Goal: Transaction & Acquisition: Purchase product/service

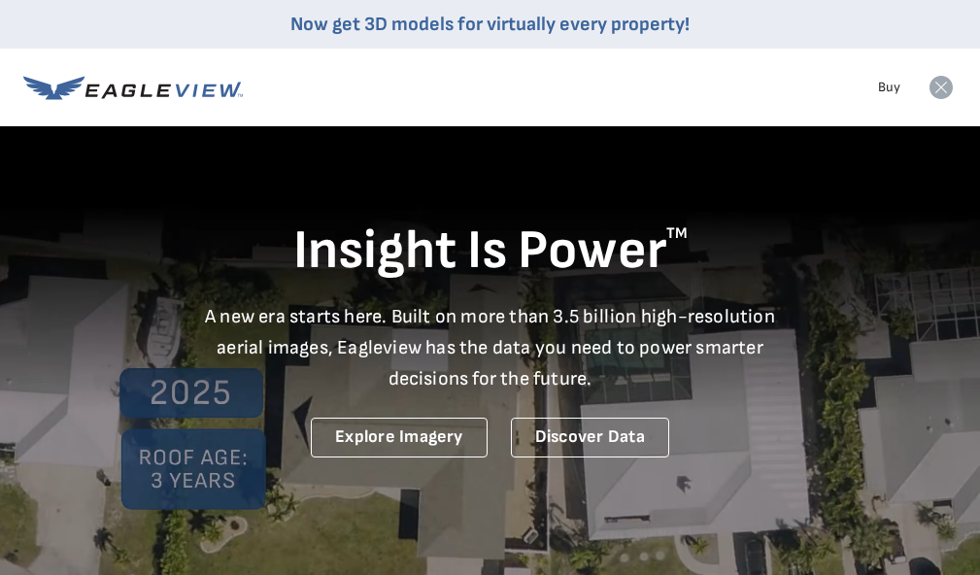
click at [907, 160] on div "Insight Is Power TM A new era starts here. Built on more than 3.5 billion high-…" at bounding box center [490, 294] width 934 height 325
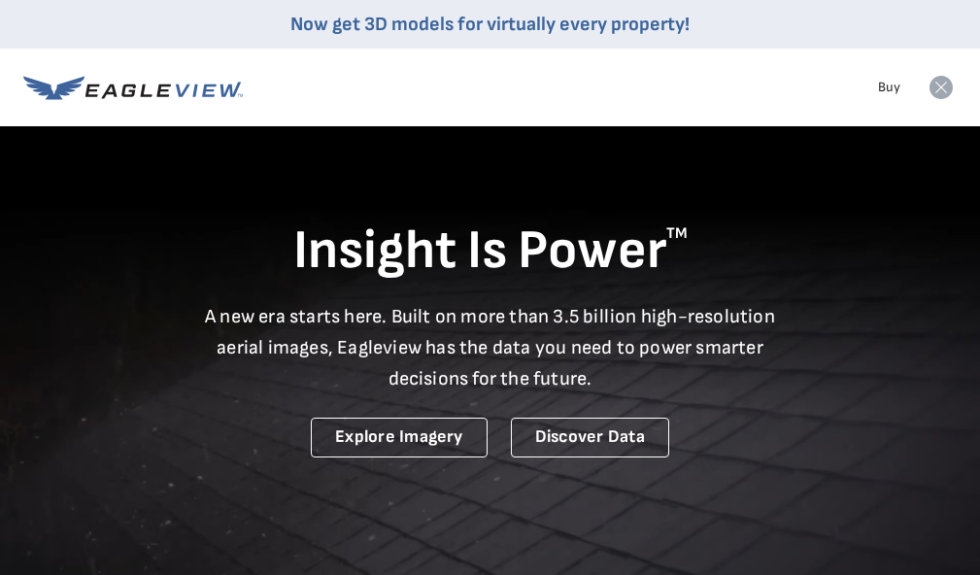
click at [185, 91] on icon at bounding box center [183, 90] width 15 height 13
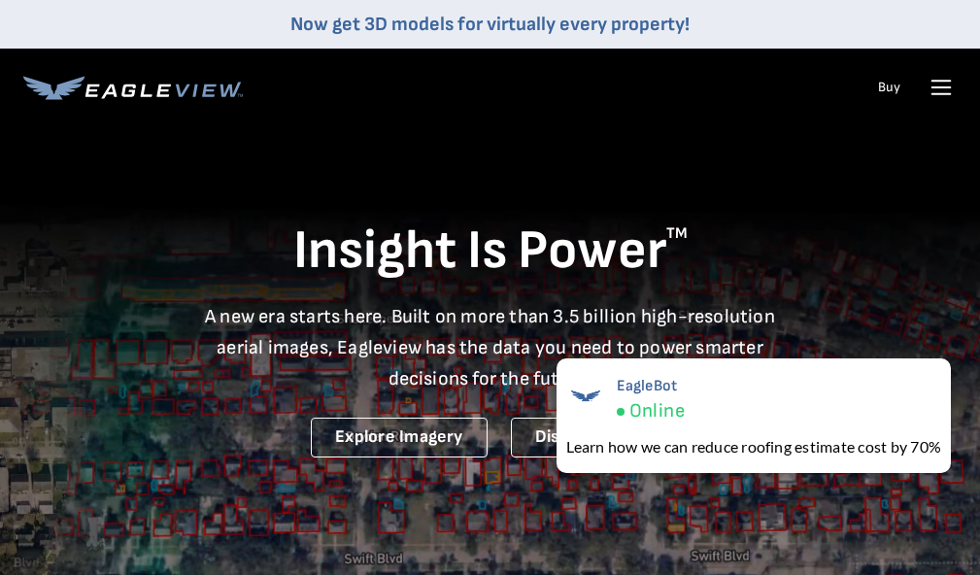
click at [934, 87] on icon at bounding box center [942, 87] width 18 height 0
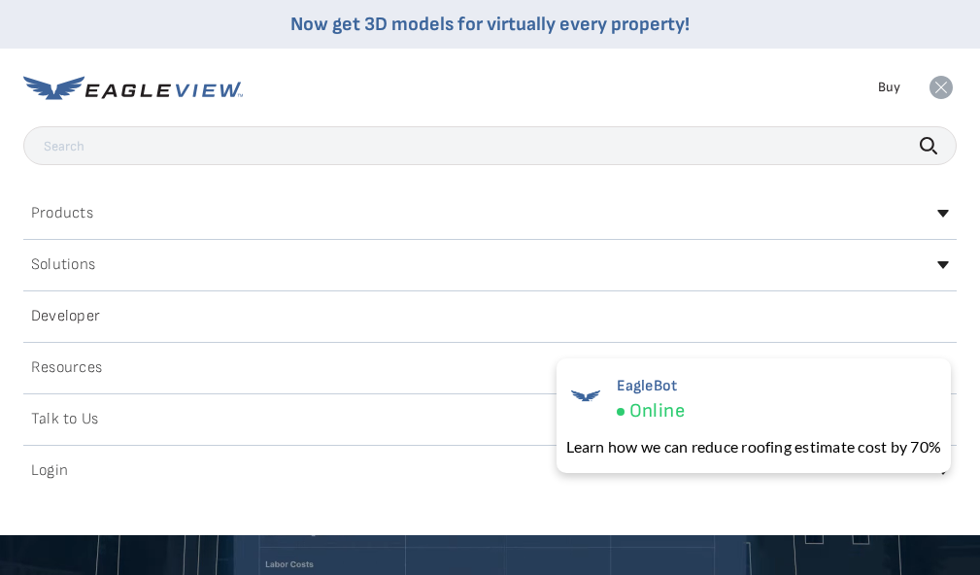
click at [56, 468] on h2 "Login" at bounding box center [49, 471] width 37 height 16
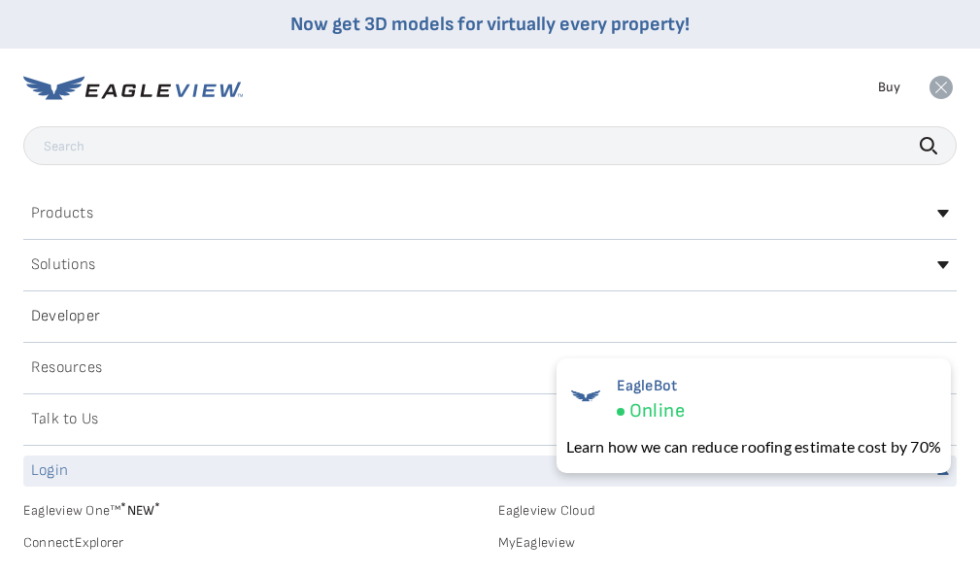
click at [57, 473] on h2 "Login" at bounding box center [49, 471] width 37 height 16
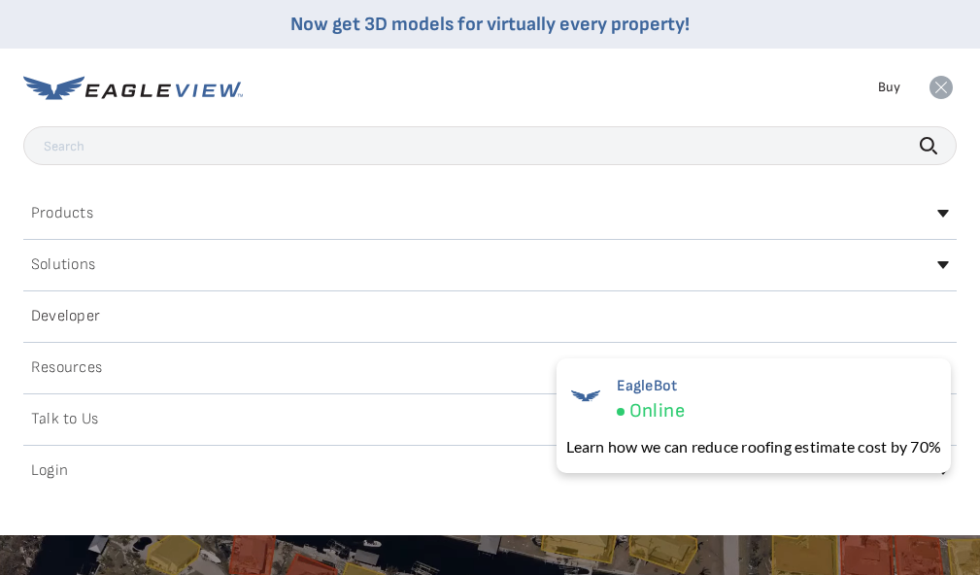
click at [517, 422] on div "Talk to Us" at bounding box center [490, 419] width 934 height 31
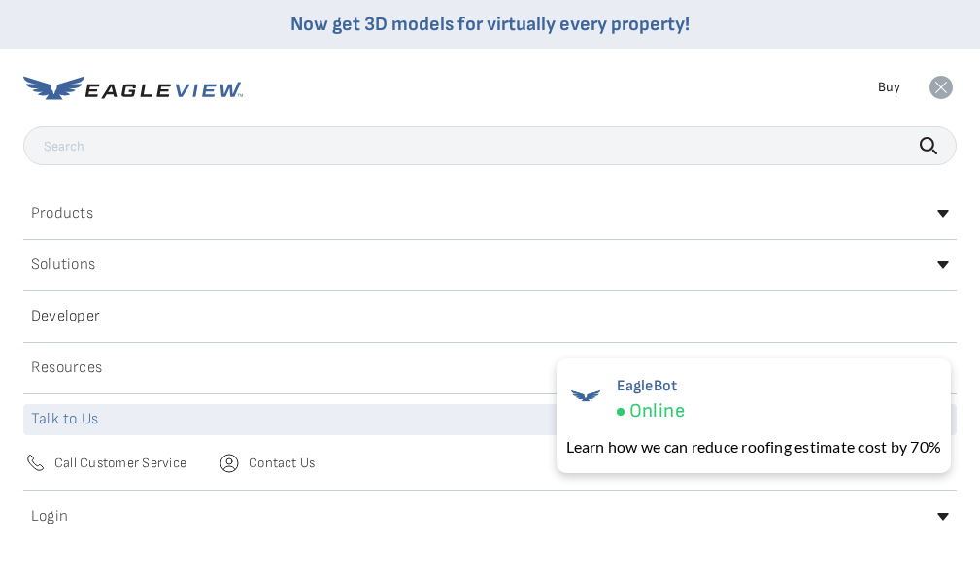
click at [83, 507] on div "Login" at bounding box center [490, 516] width 934 height 31
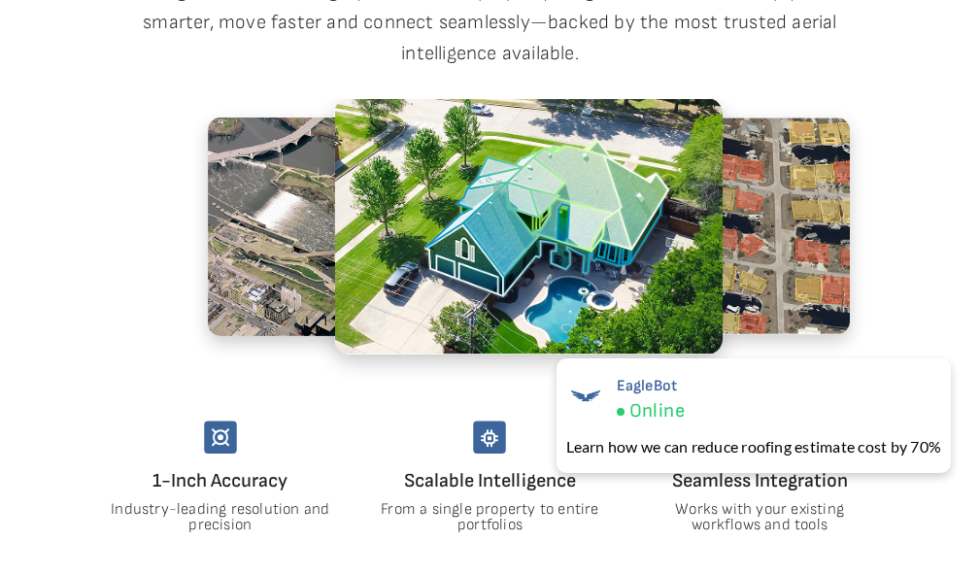
scroll to position [874, 0]
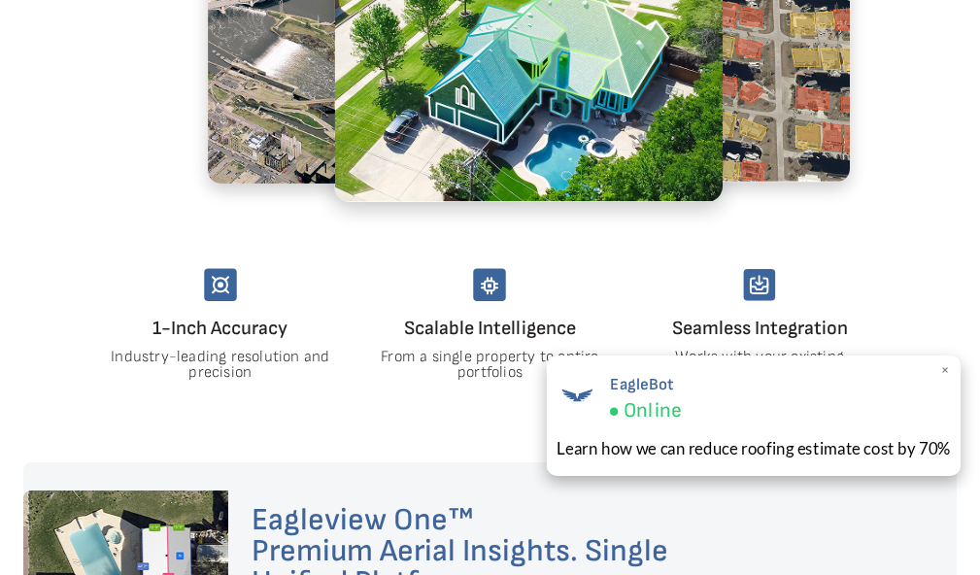
click at [946, 370] on span "×" at bounding box center [945, 370] width 11 height 20
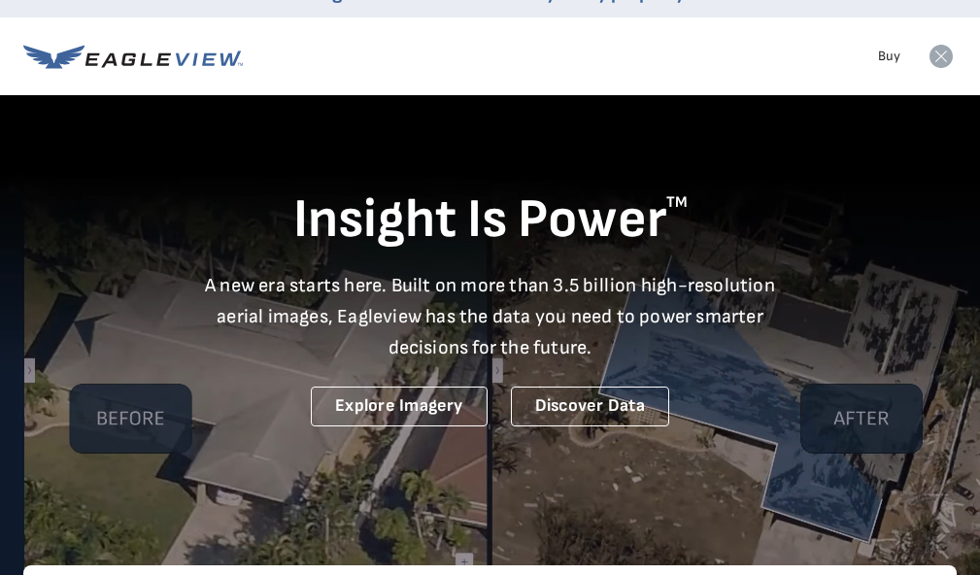
scroll to position [0, 0]
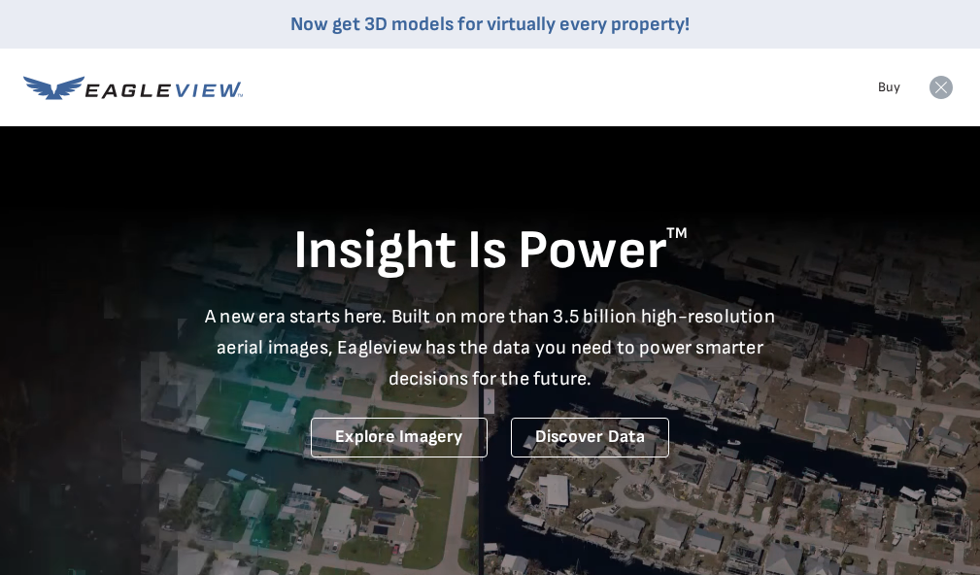
click at [940, 85] on icon at bounding box center [941, 87] width 23 height 23
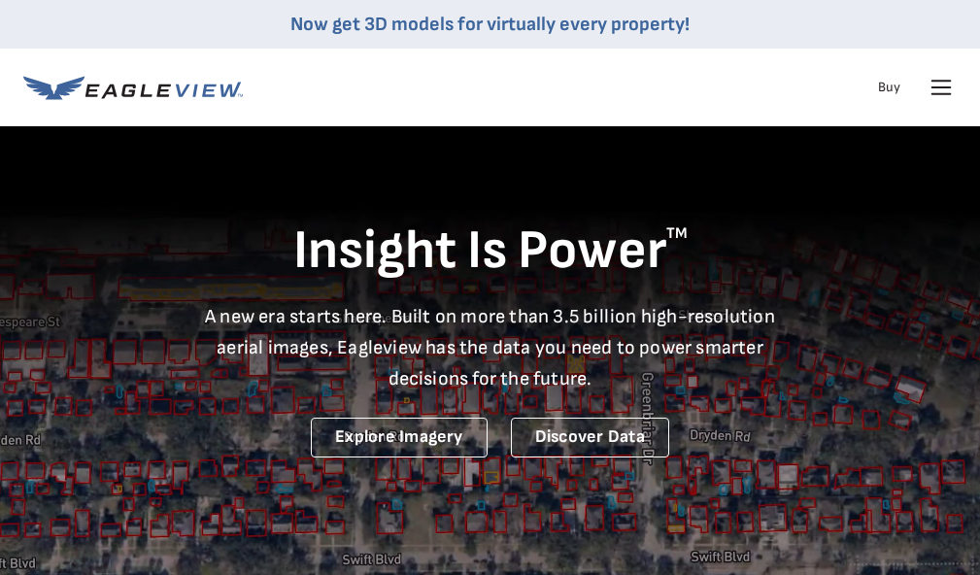
click at [941, 87] on icon at bounding box center [942, 87] width 18 height 0
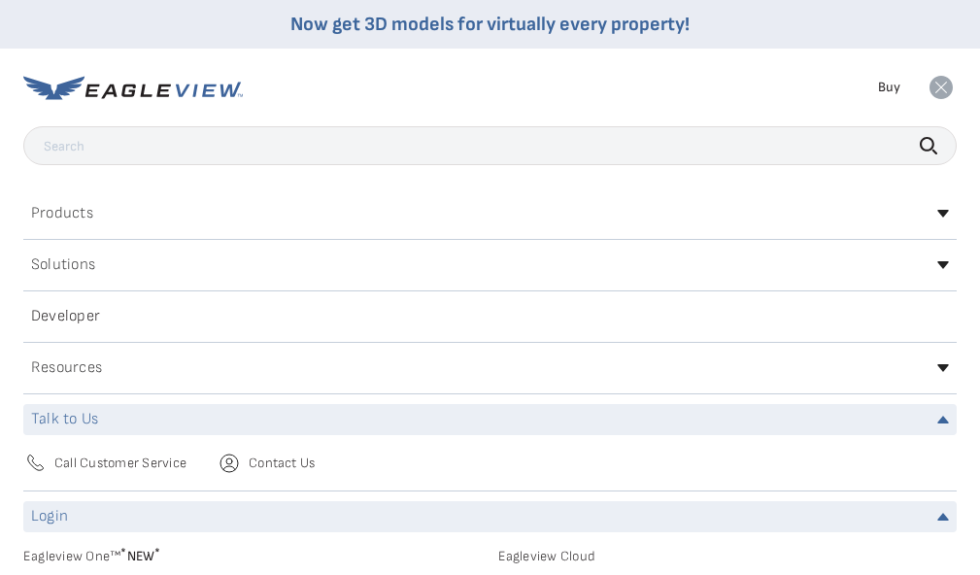
click at [160, 523] on div "Login" at bounding box center [490, 516] width 934 height 31
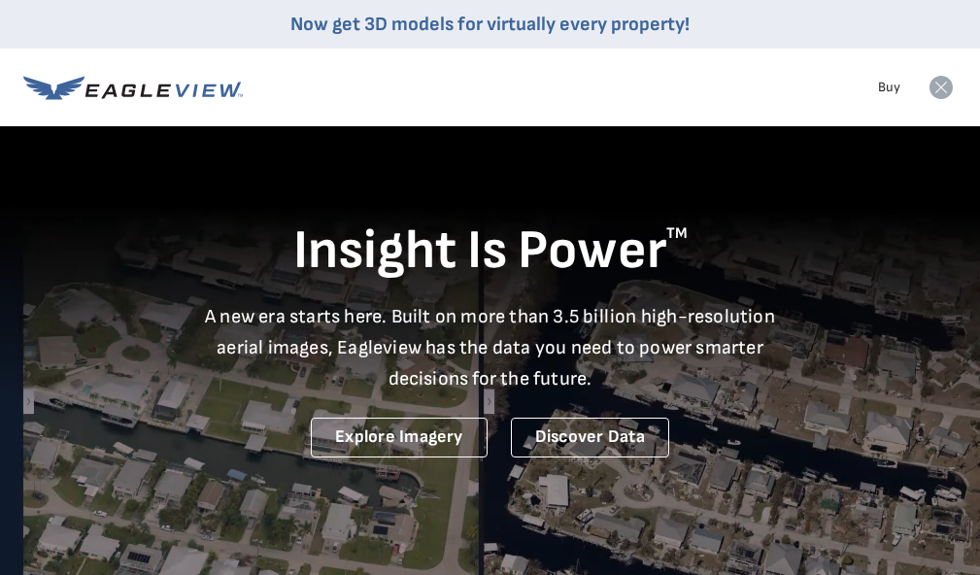
click at [939, 90] on icon at bounding box center [941, 87] width 23 height 23
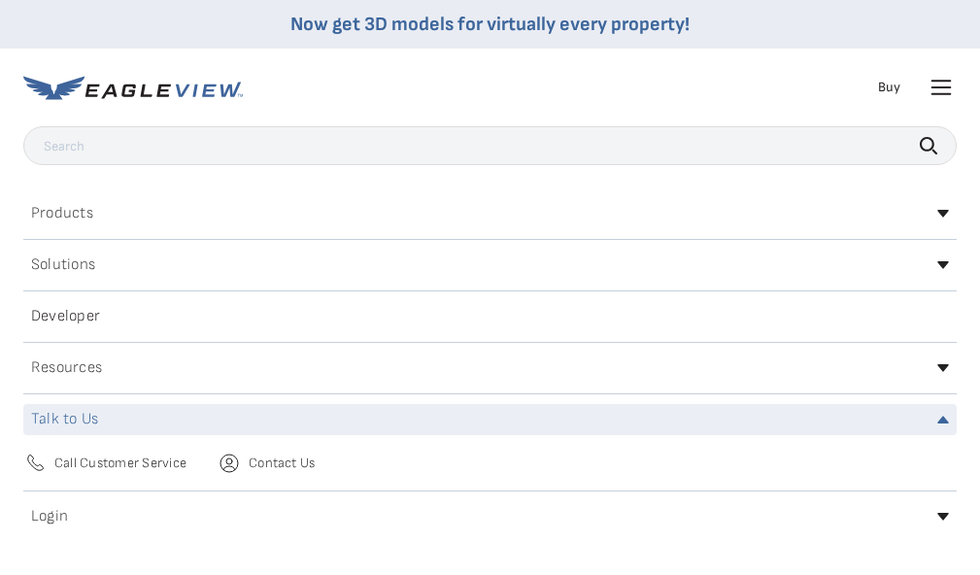
click at [182, 85] on icon at bounding box center [133, 88] width 220 height 24
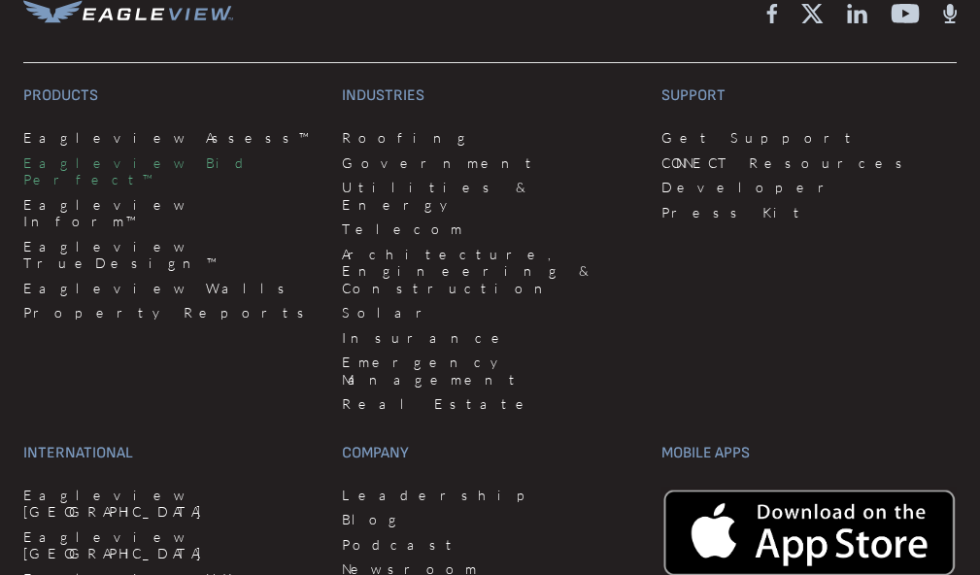
scroll to position [5246, 0]
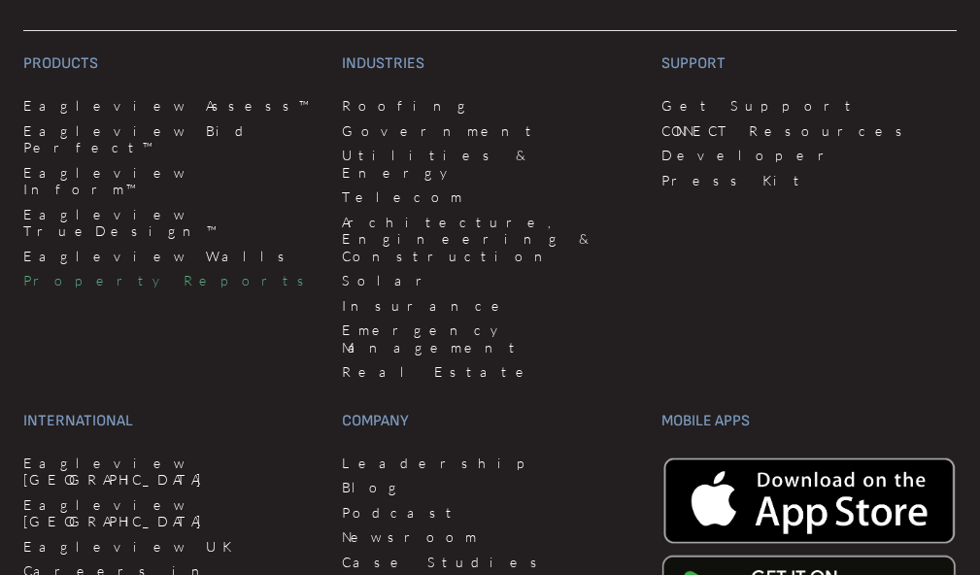
click at [112, 272] on link "Property Reports" at bounding box center [170, 280] width 295 height 17
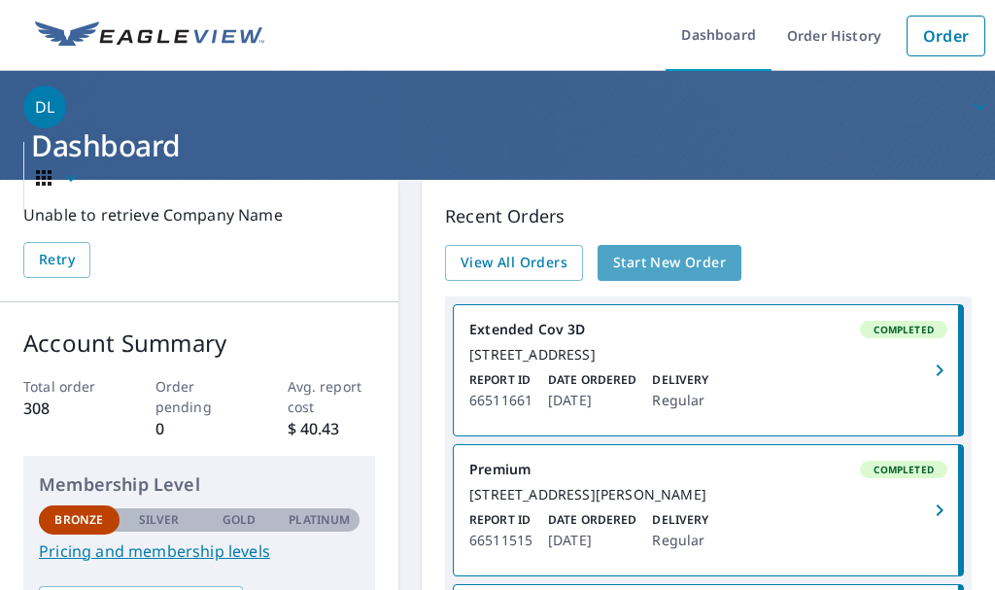
click at [673, 265] on span "Start New Order" at bounding box center [669, 263] width 113 height 24
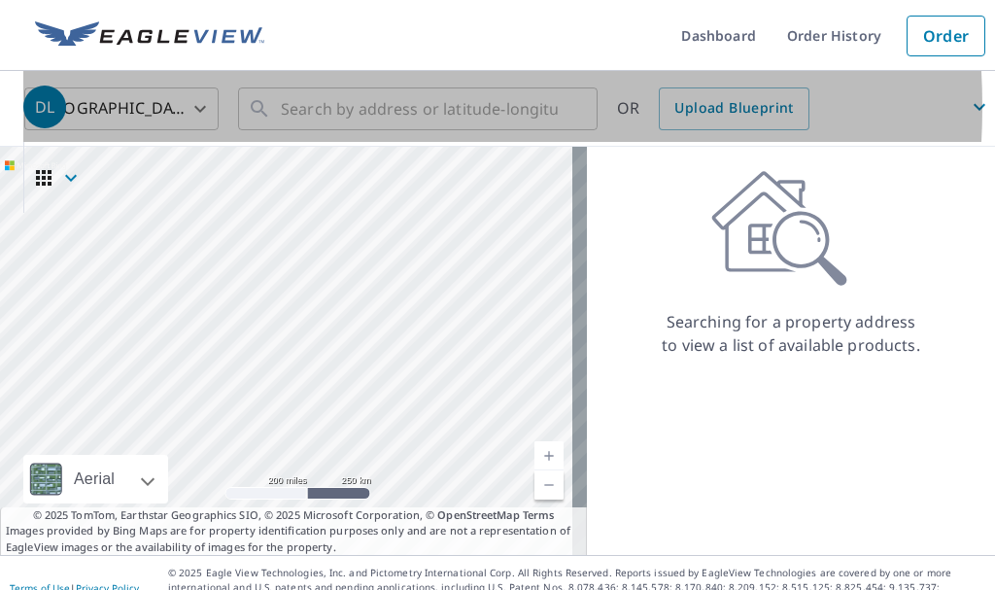
click at [330, 107] on span "DL" at bounding box center [508, 107] width 971 height 47
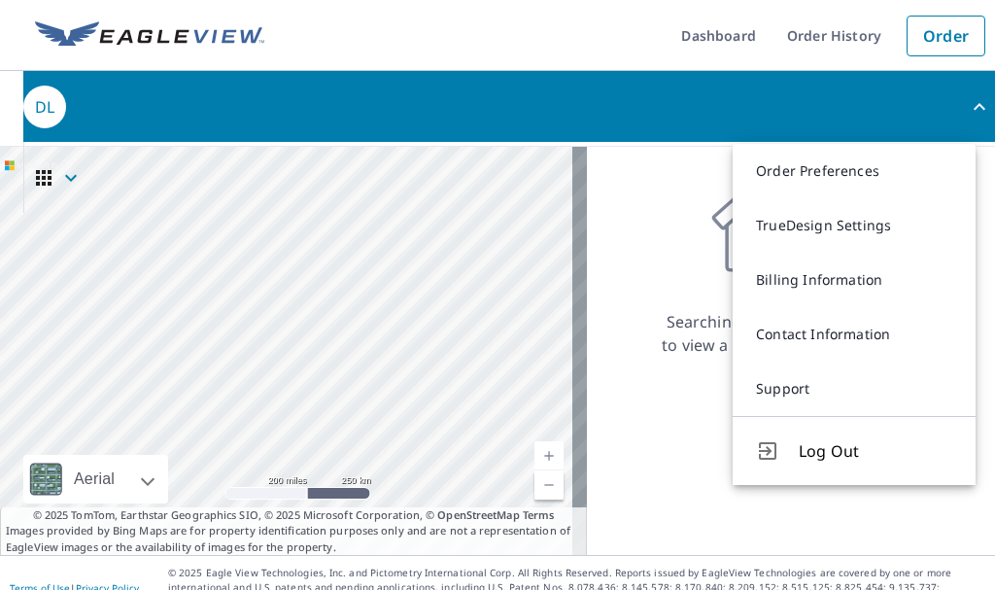
click at [660, 203] on div "Searching for a property address to view a list of available products." at bounding box center [791, 263] width 408 height 187
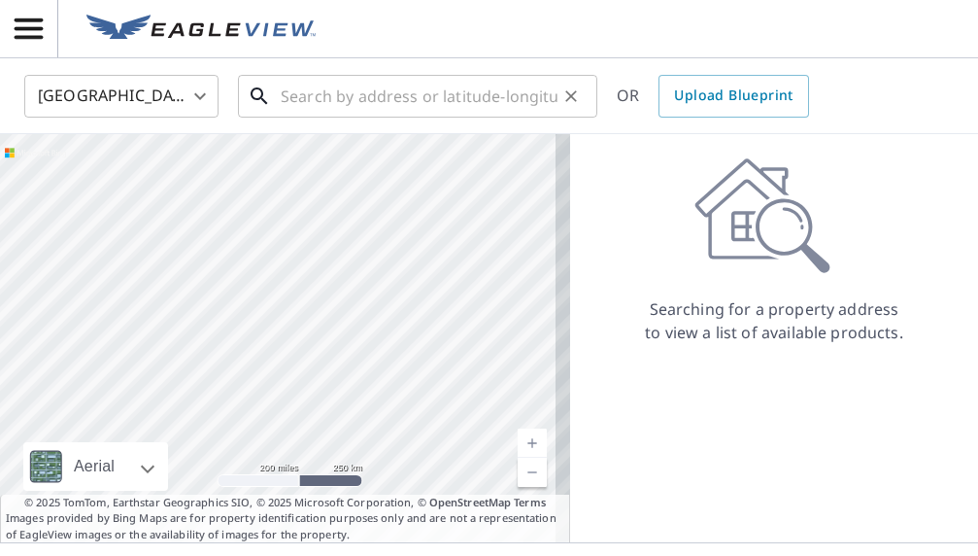
click at [400, 103] on input "text" at bounding box center [419, 96] width 277 height 54
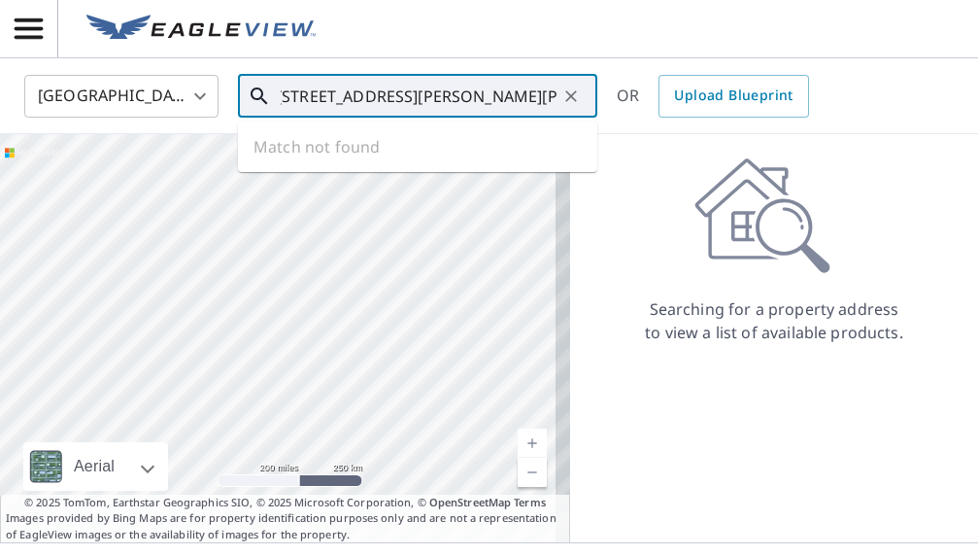
type input "[STREET_ADDRESS][PERSON_NAME][PERSON_NAME][US_STATE]"
click at [604, 272] on div "Searching for a property address to view a list of available products." at bounding box center [774, 250] width 408 height 187
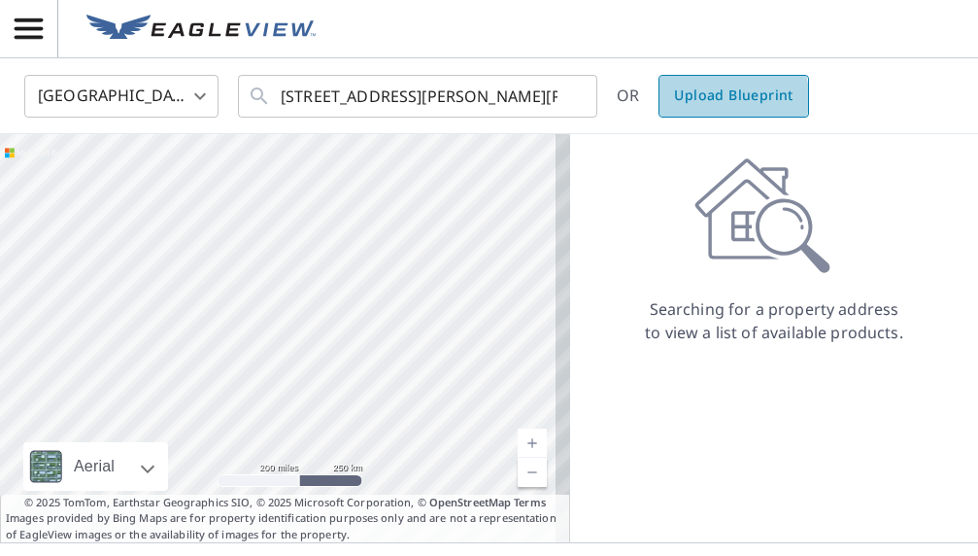
click at [713, 97] on span "Upload Blueprint" at bounding box center [733, 96] width 119 height 24
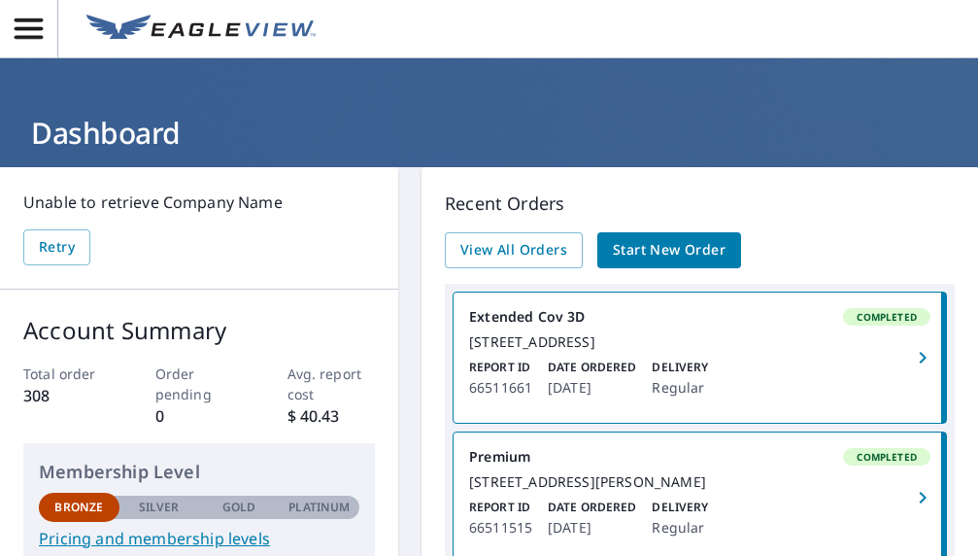
click at [670, 248] on span "Start New Order" at bounding box center [669, 250] width 113 height 24
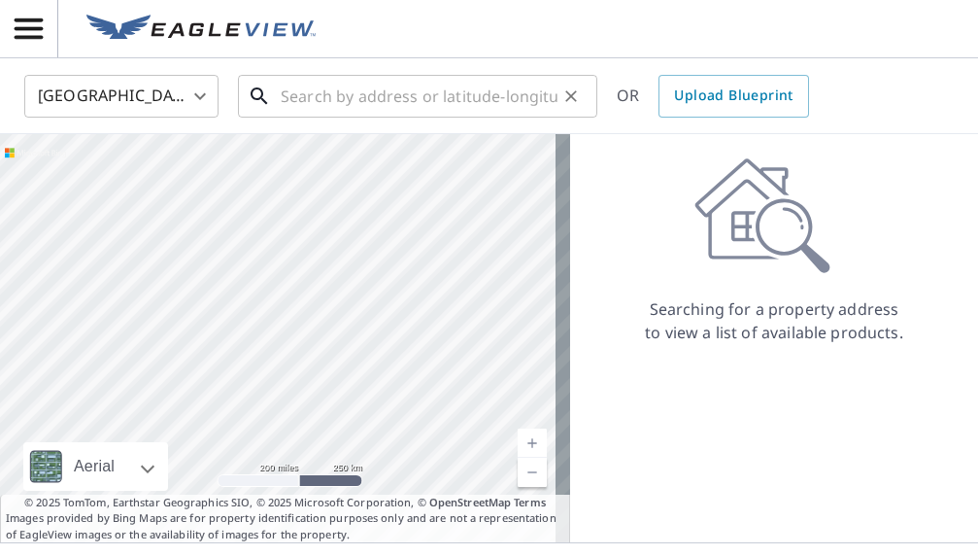
click at [286, 96] on input "text" at bounding box center [419, 96] width 277 height 54
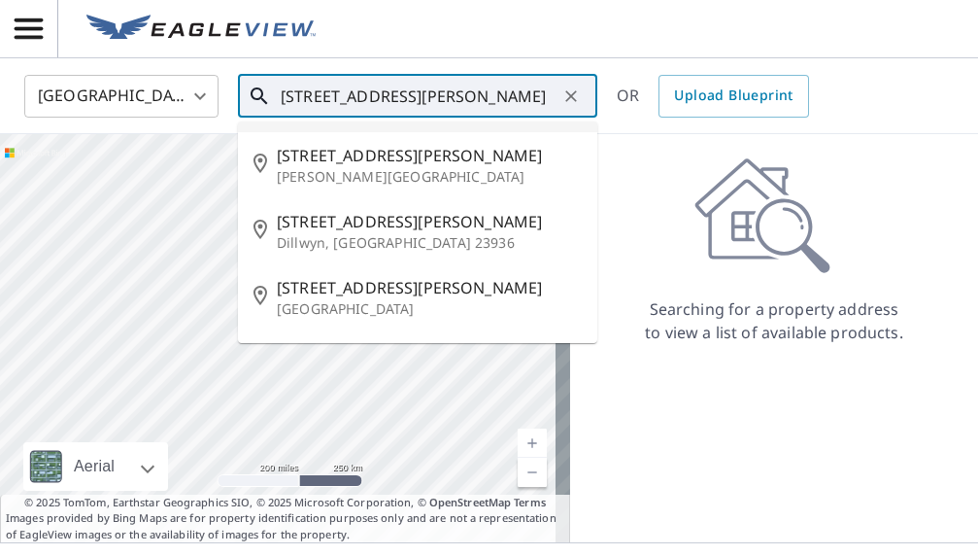
scroll to position [97, 0]
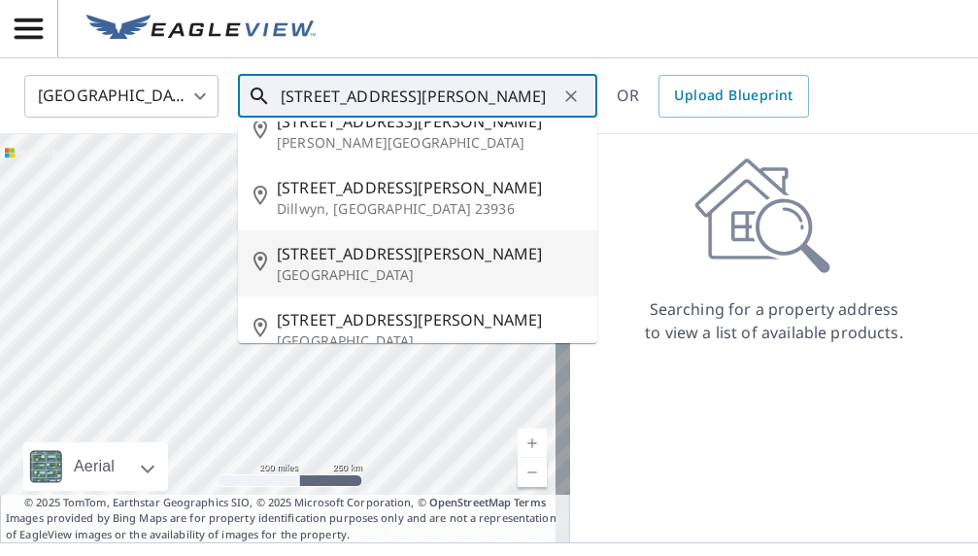
click at [357, 267] on p "[GEOGRAPHIC_DATA]" at bounding box center [429, 274] width 305 height 19
type input "45 Holly Dr Woodbury, NJ 08096"
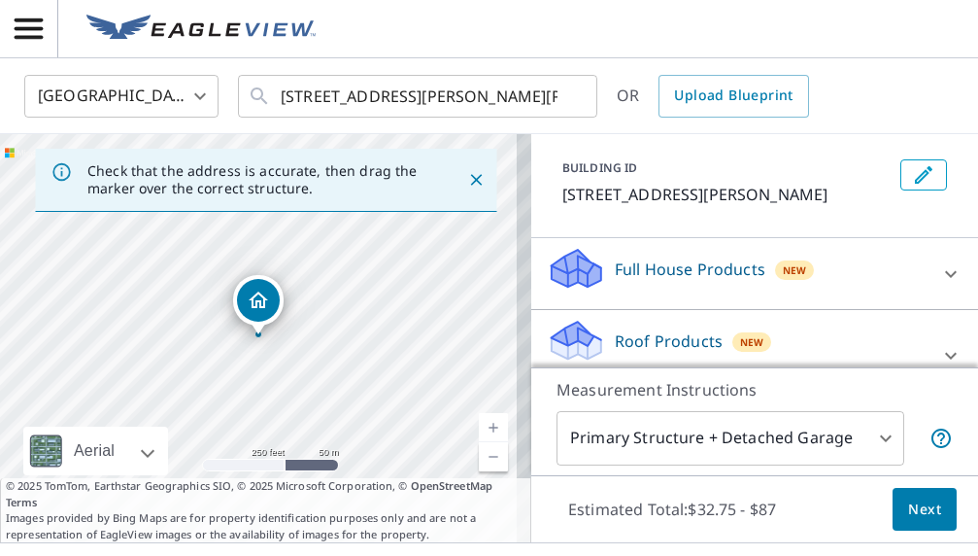
click at [868, 439] on body "DL DL United States US ​ 45 Holly Dr Woodbury, NJ 08096 ​ OR Upload Blueprint C…" at bounding box center [489, 278] width 978 height 556
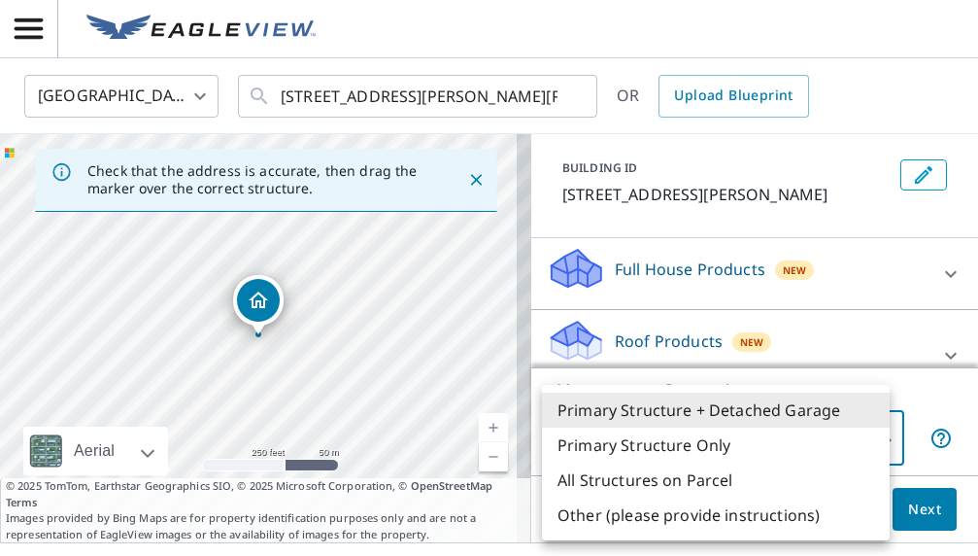
click at [689, 447] on li "Primary Structure Only" at bounding box center [716, 444] width 348 height 35
type input "2"
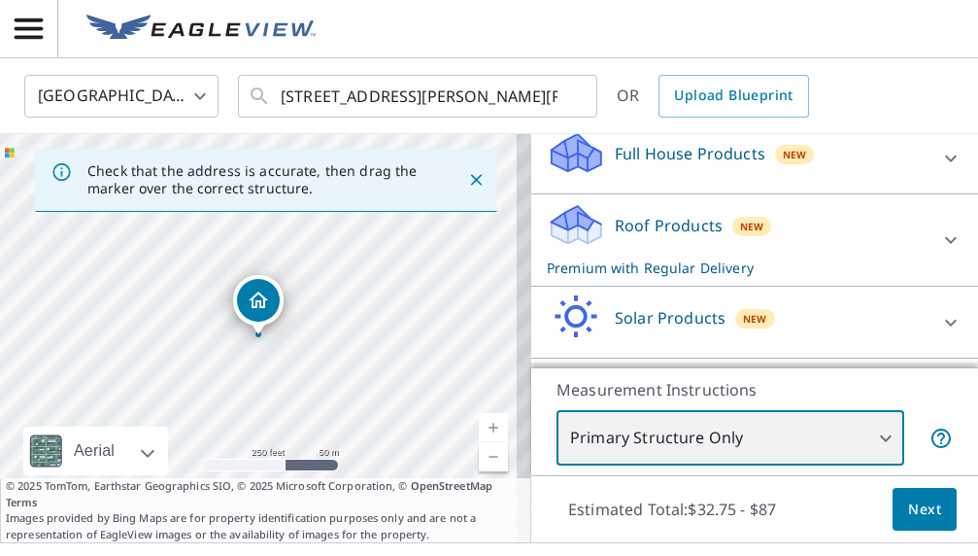
scroll to position [179, 0]
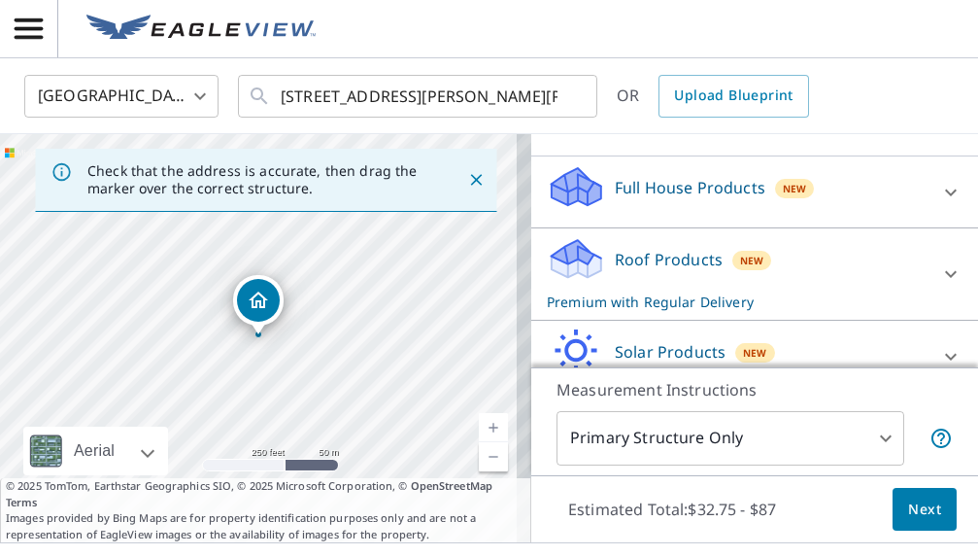
click at [628, 265] on p "Roof Products" at bounding box center [669, 259] width 108 height 23
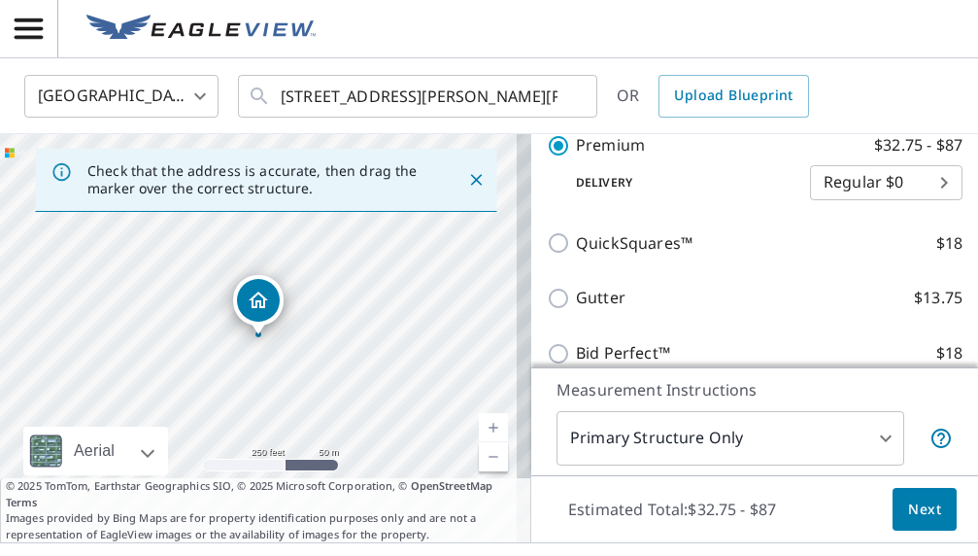
scroll to position [470, 0]
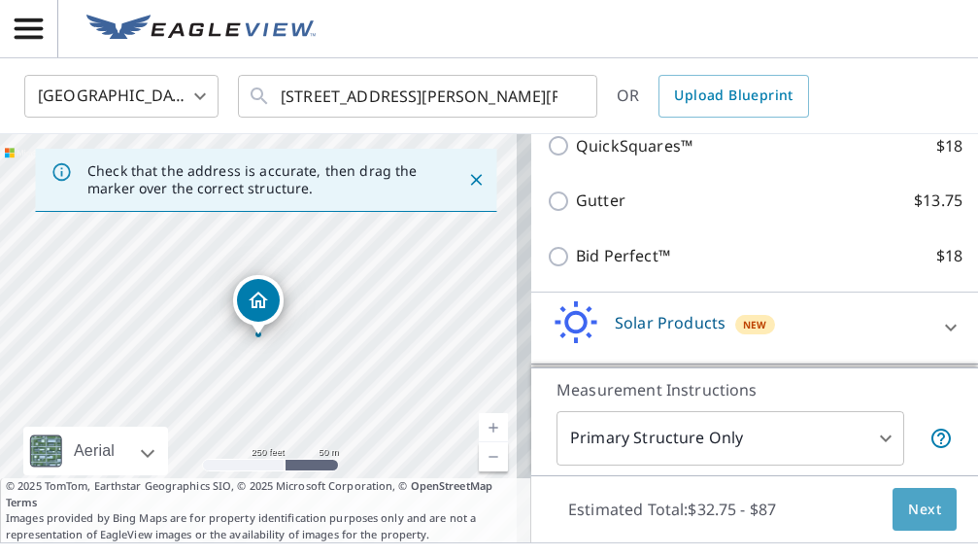
click at [914, 511] on span "Next" at bounding box center [924, 509] width 33 height 24
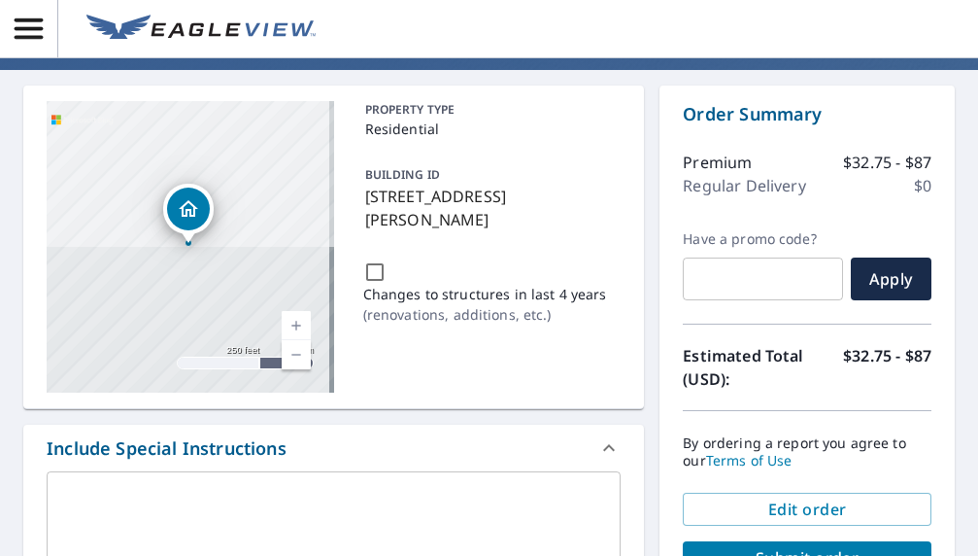
scroll to position [194, 0]
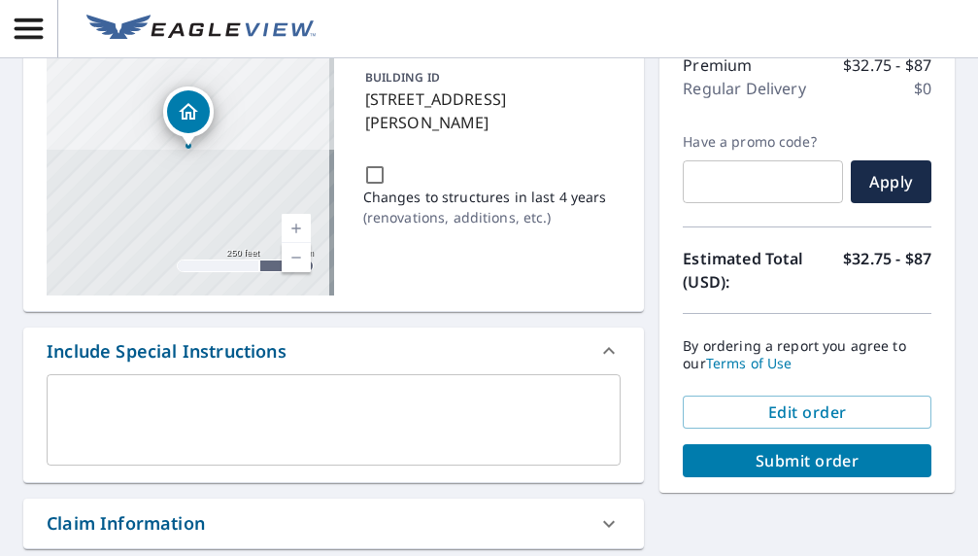
click at [848, 463] on span "Submit order" at bounding box center [807, 460] width 218 height 21
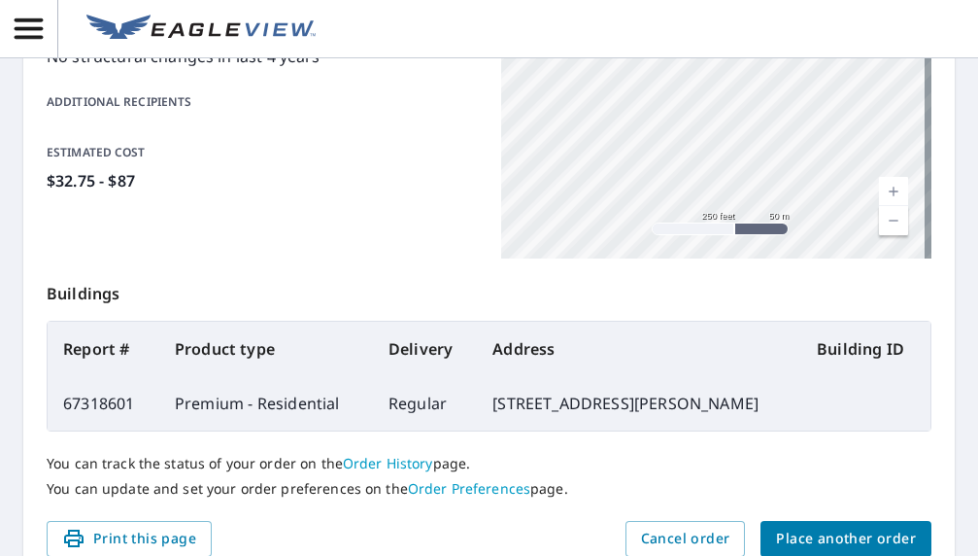
scroll to position [583, 0]
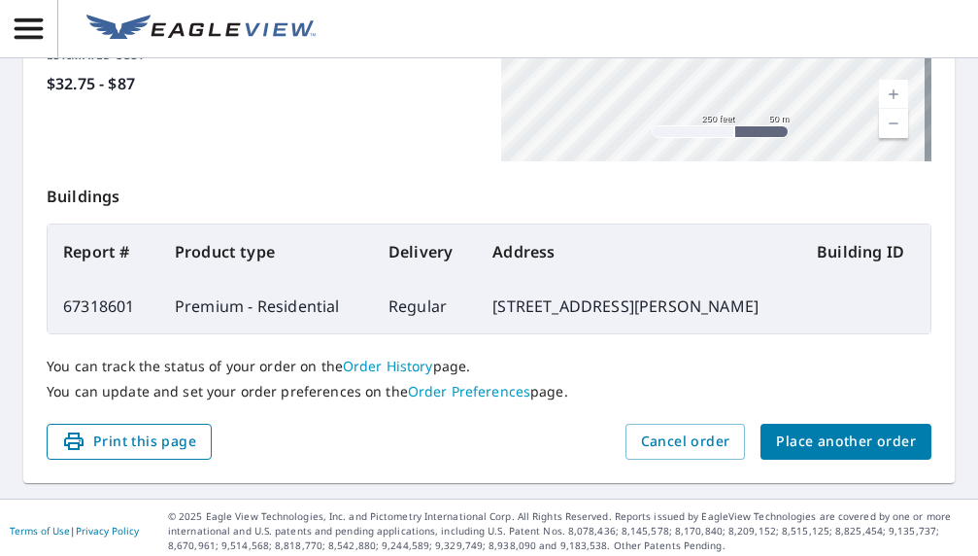
click at [184, 442] on span "Print this page" at bounding box center [129, 441] width 134 height 24
